Goal: Navigation & Orientation: Find specific page/section

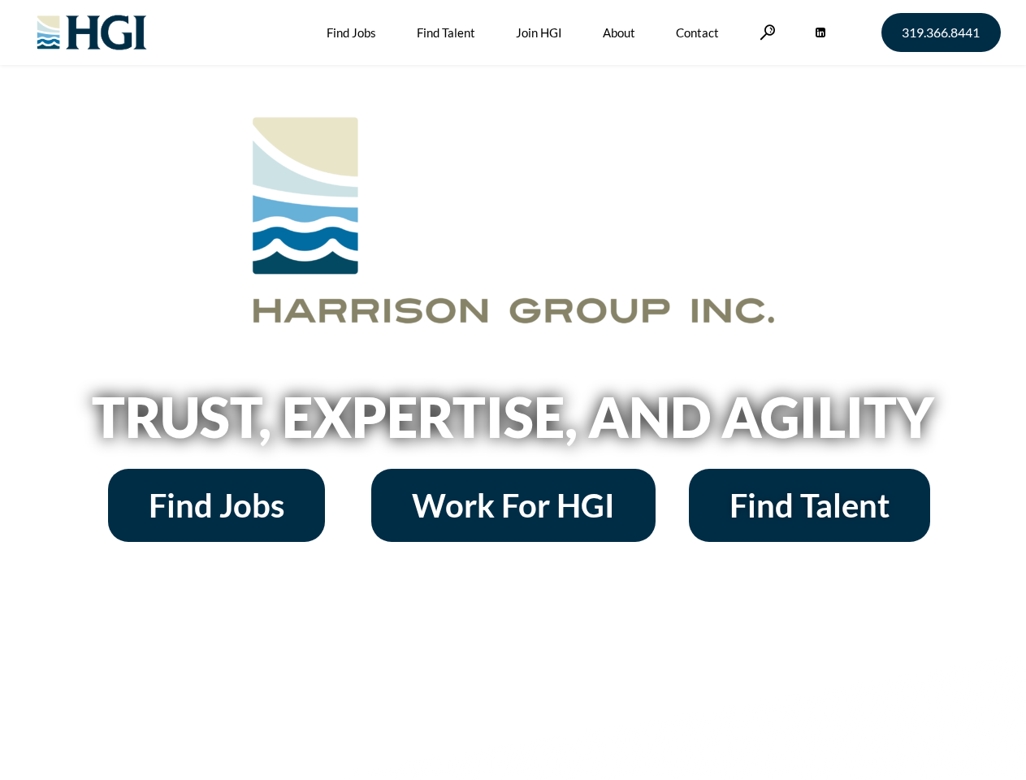
click at [513, 390] on h2 "Trust, Expertise, and Agility" at bounding box center [513, 416] width 926 height 55
click at [765, 32] on link at bounding box center [767, 31] width 16 height 15
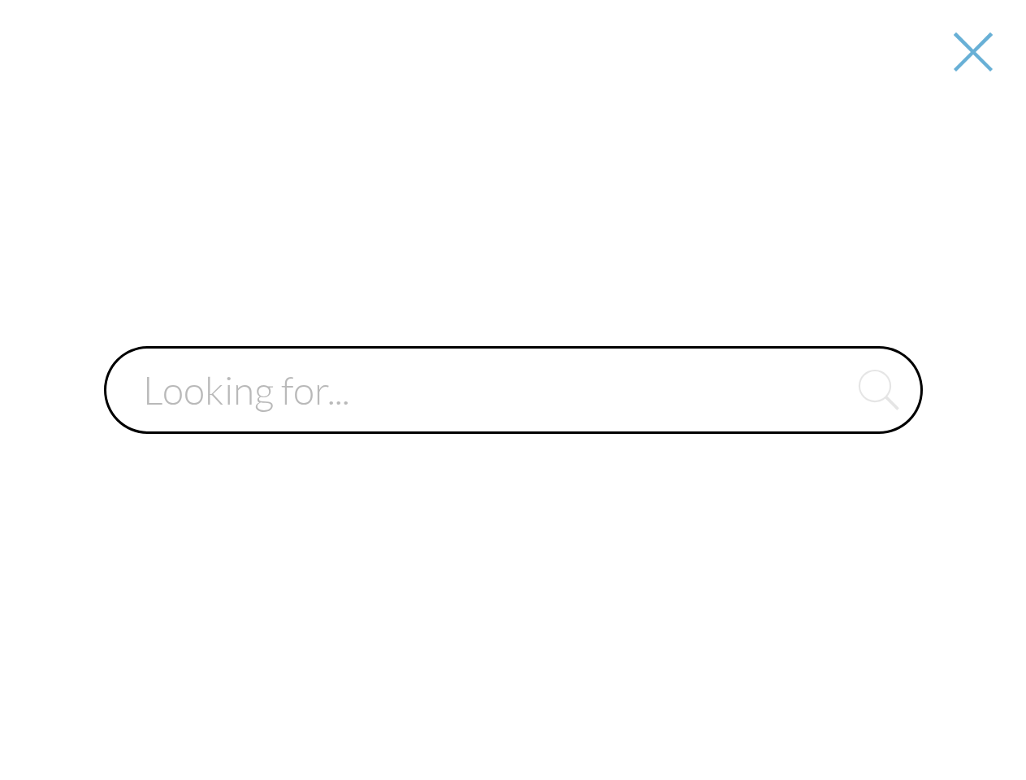
click at [513, 422] on input "text" at bounding box center [513, 390] width 819 height 88
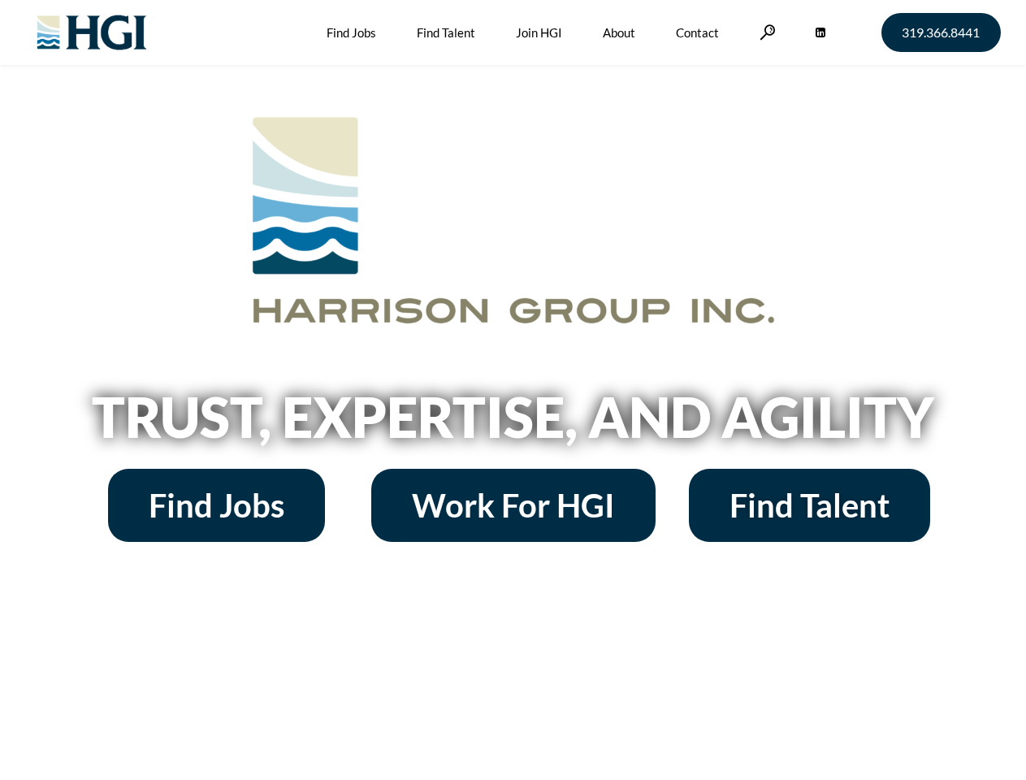
click at [513, 390] on h2 "Trust, Expertise, and Agility" at bounding box center [513, 416] width 926 height 55
click at [765, 32] on link at bounding box center [767, 31] width 16 height 15
